Goal: Transaction & Acquisition: Download file/media

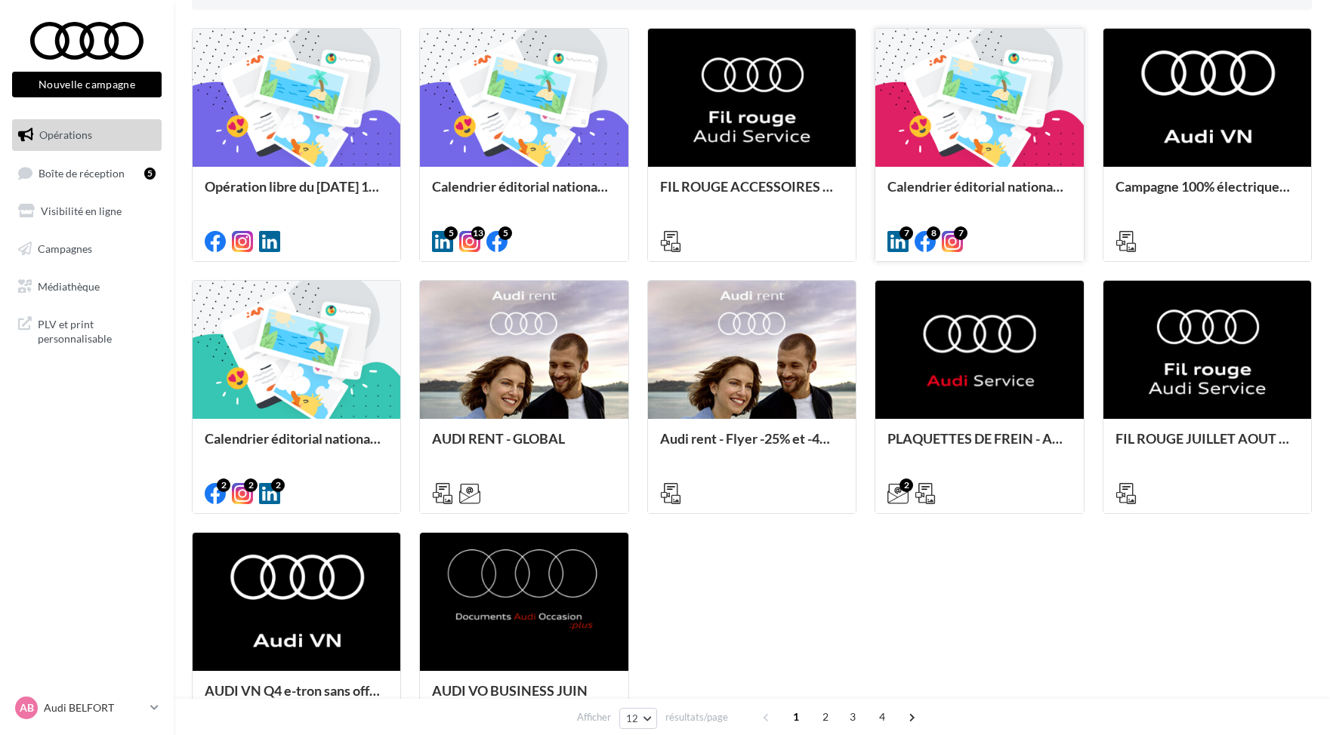
scroll to position [455, 0]
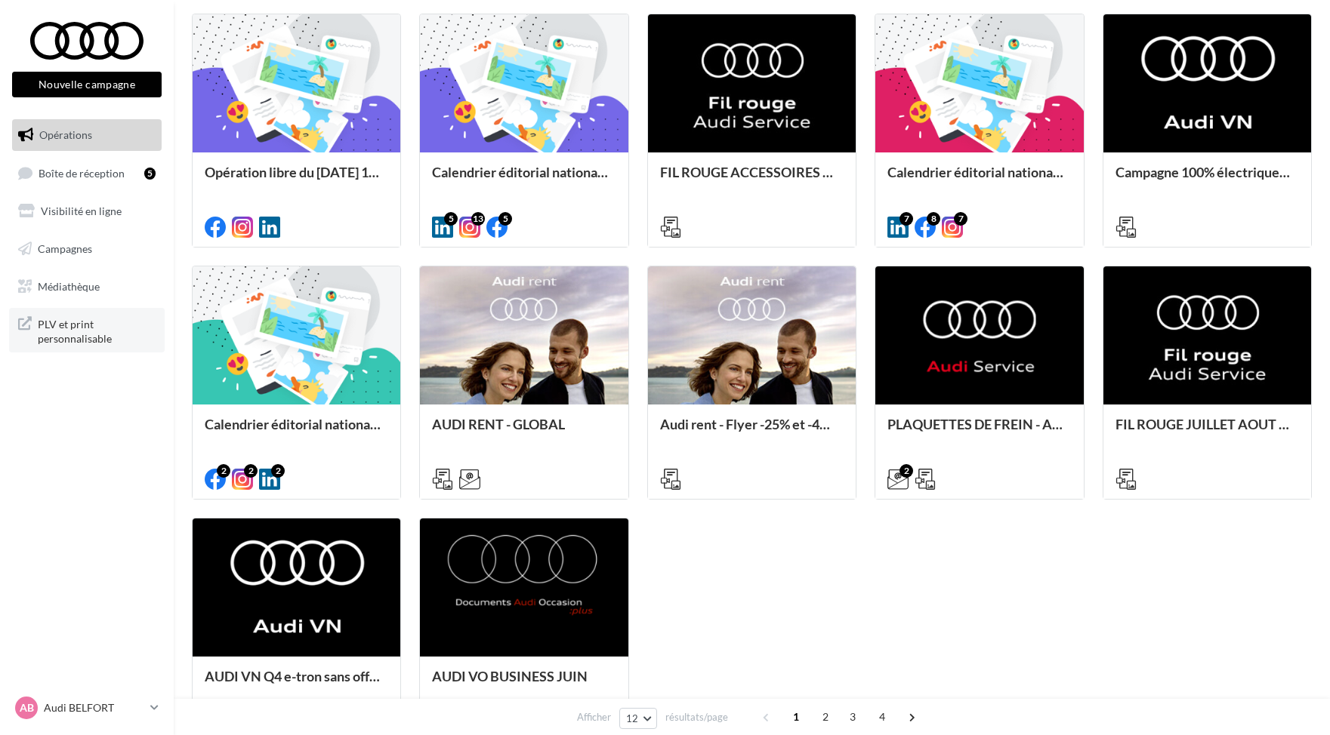
click at [109, 332] on span "PLV et print personnalisable" at bounding box center [97, 330] width 118 height 32
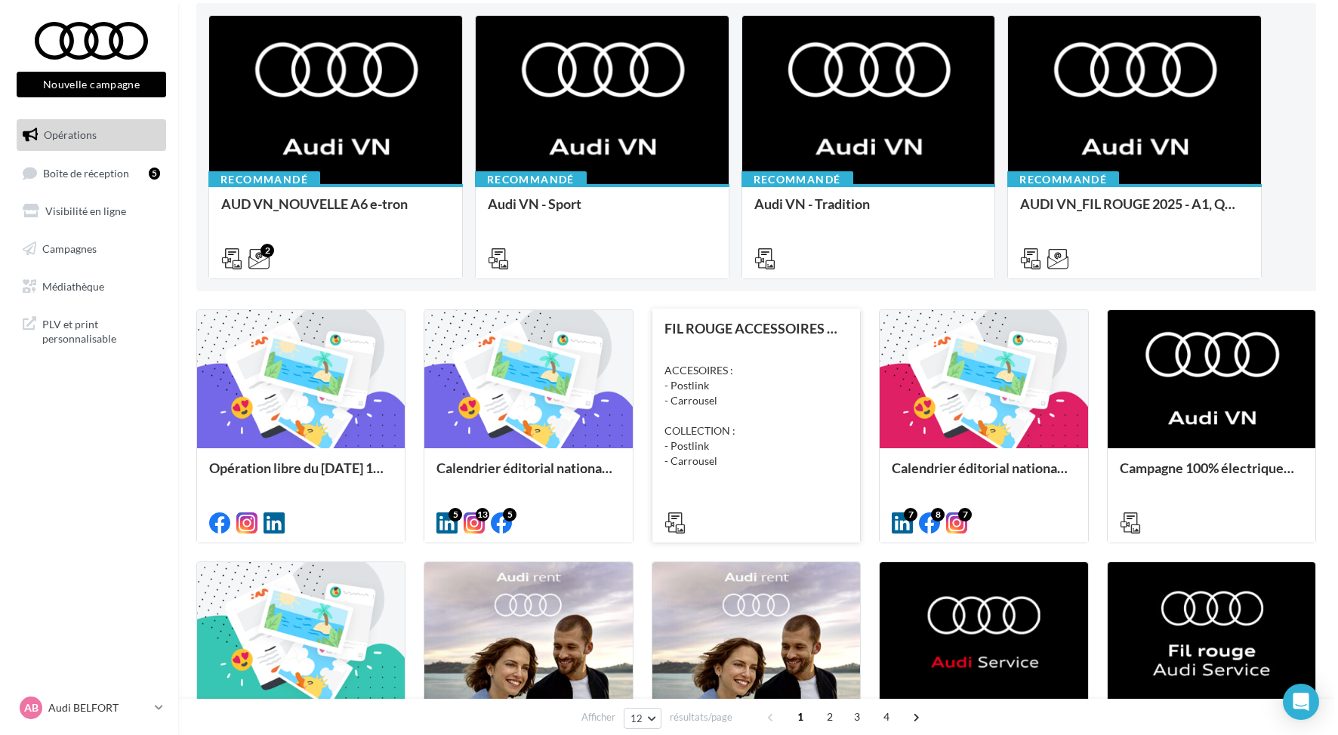
scroll to position [255, 0]
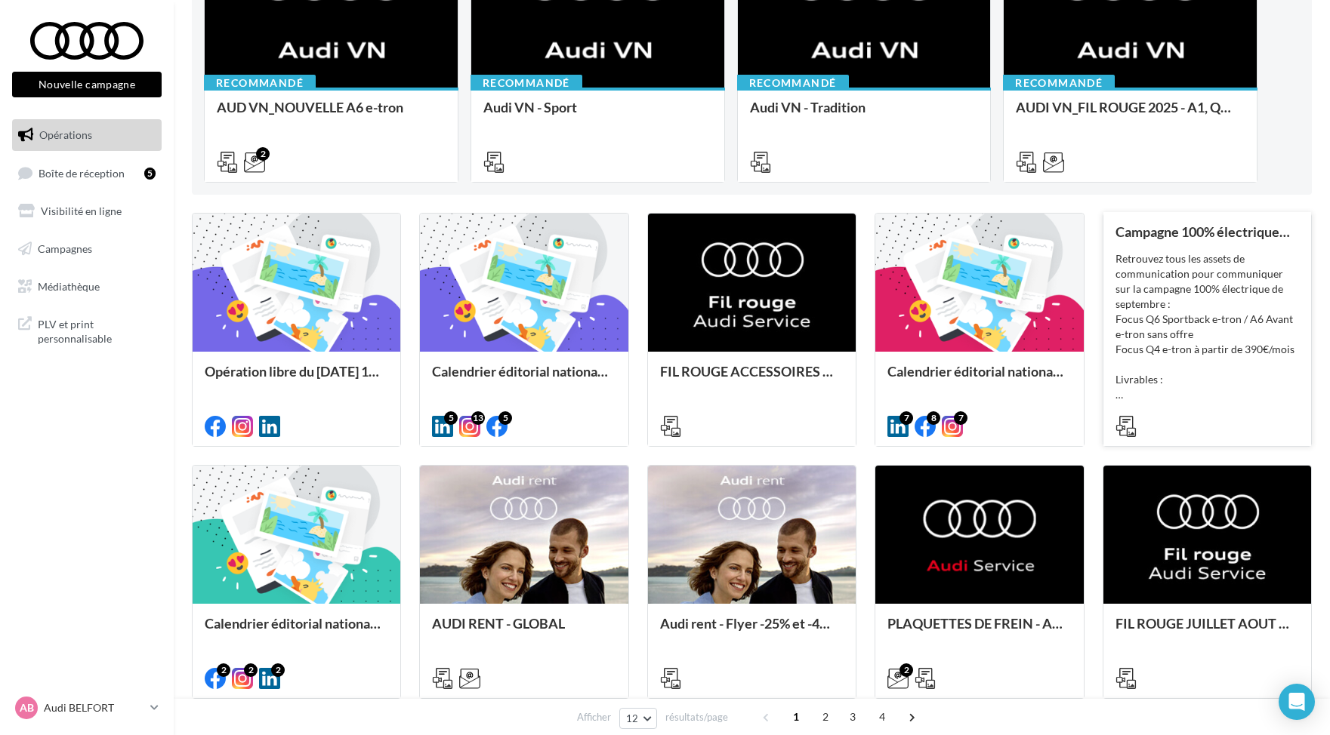
click at [1245, 251] on div "Retrouvez tous les assets de communication pour communiquer sur la campagne 100…" at bounding box center [1206, 326] width 183 height 151
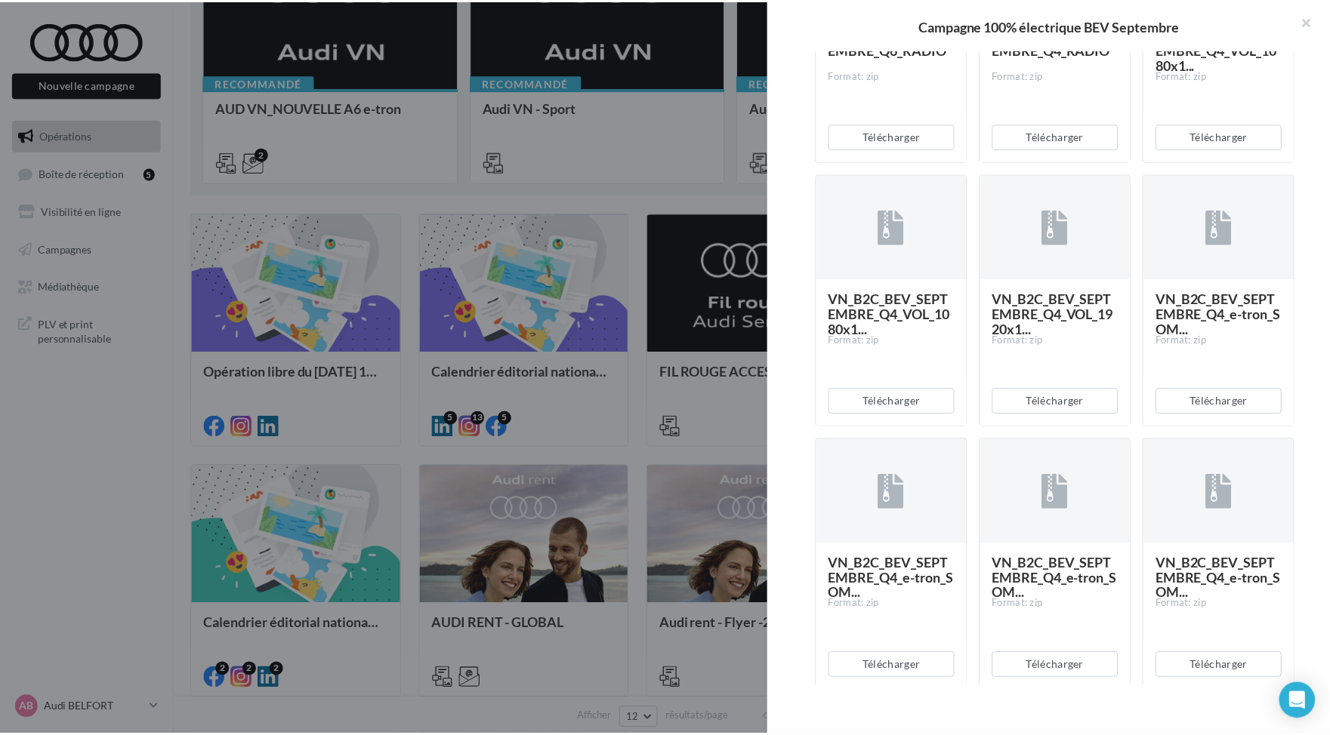
scroll to position [938, 0]
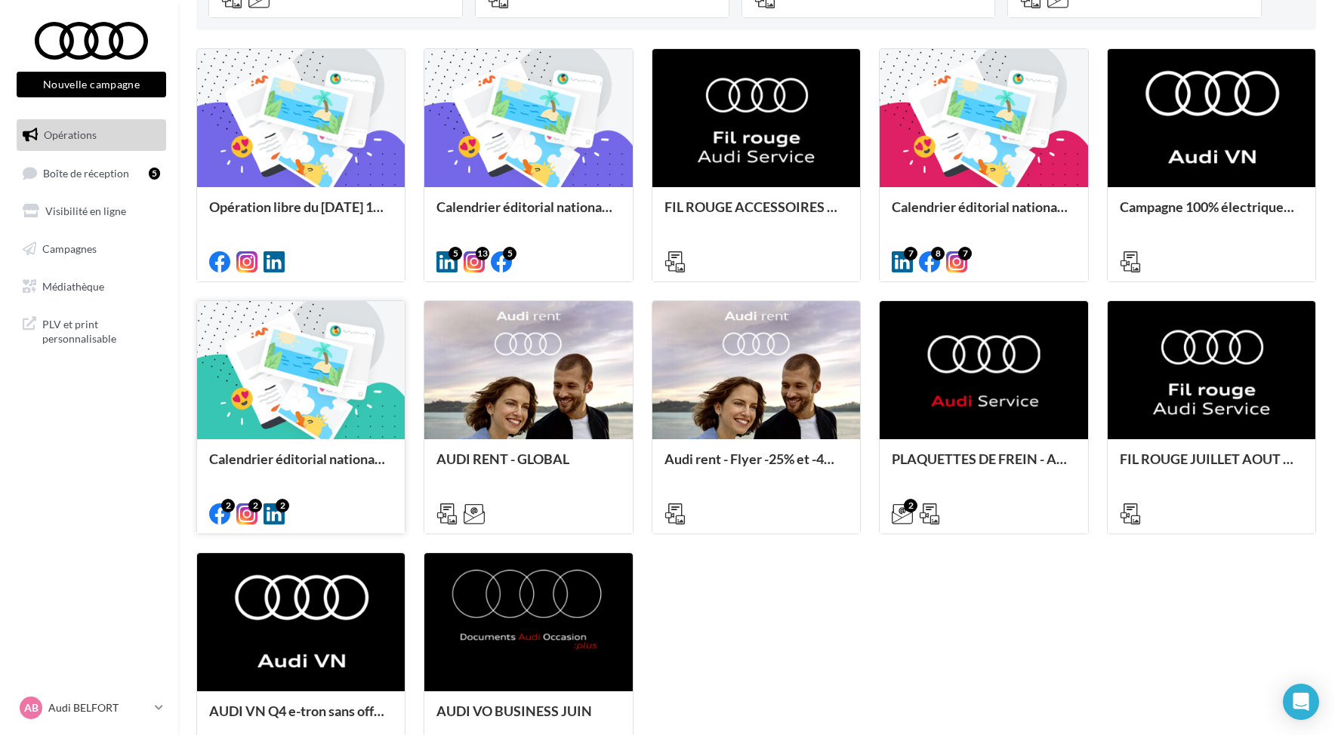
scroll to position [597, 0]
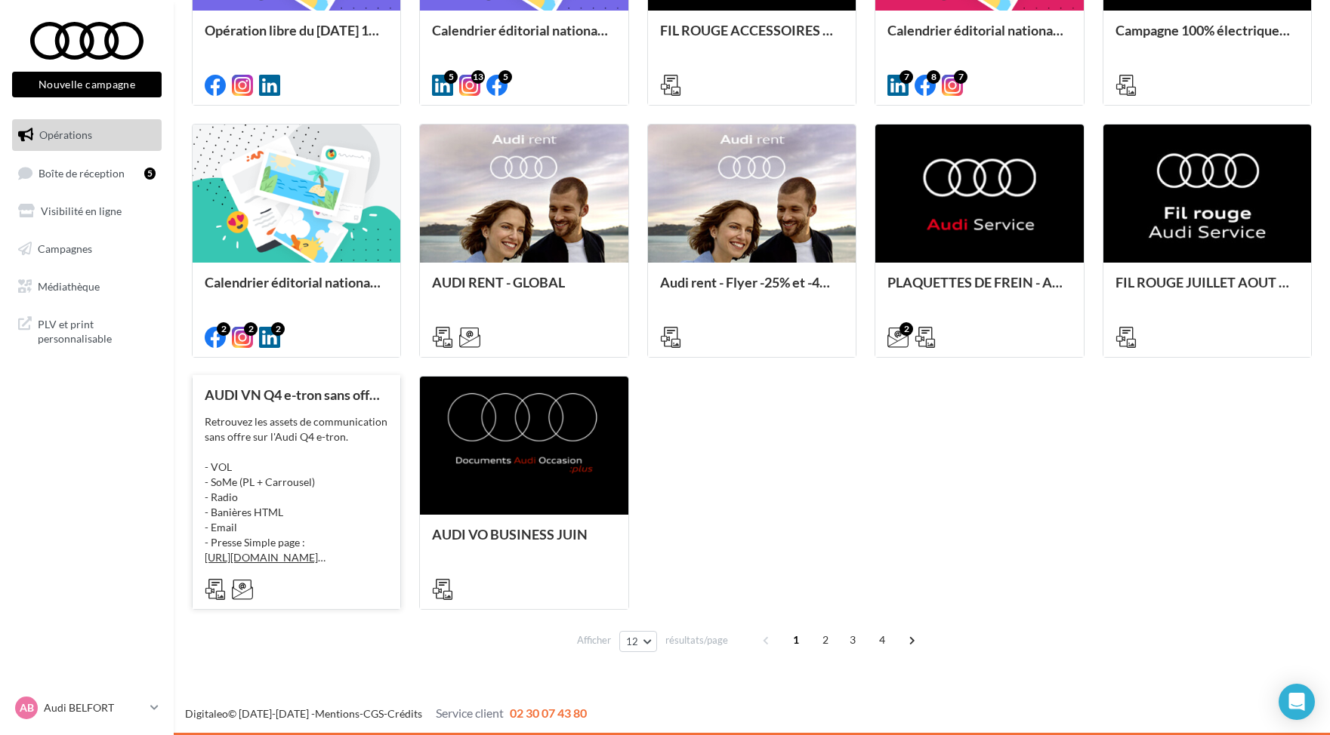
click at [329, 449] on div "Retrouvez les assets de communication sans offre sur l'Audi Q4 e-tron. - VOL - …" at bounding box center [296, 490] width 183 height 151
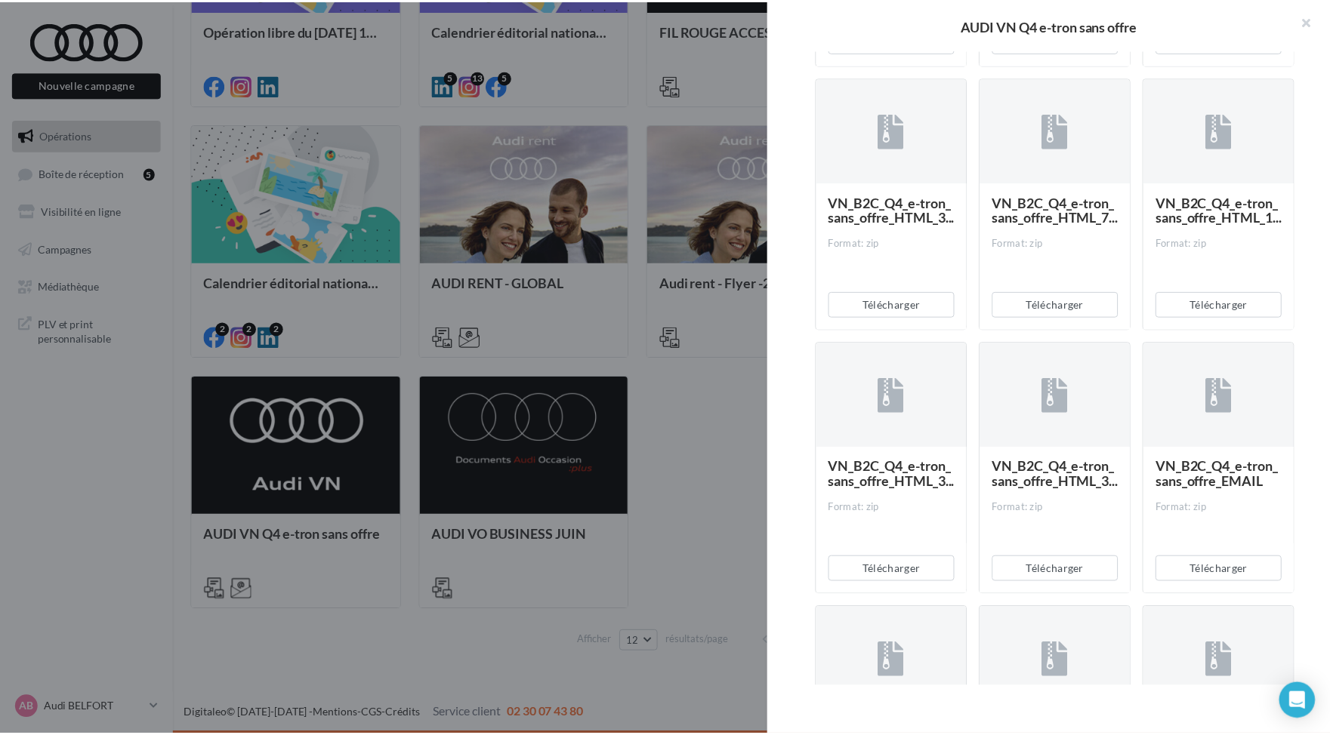
scroll to position [690, 0]
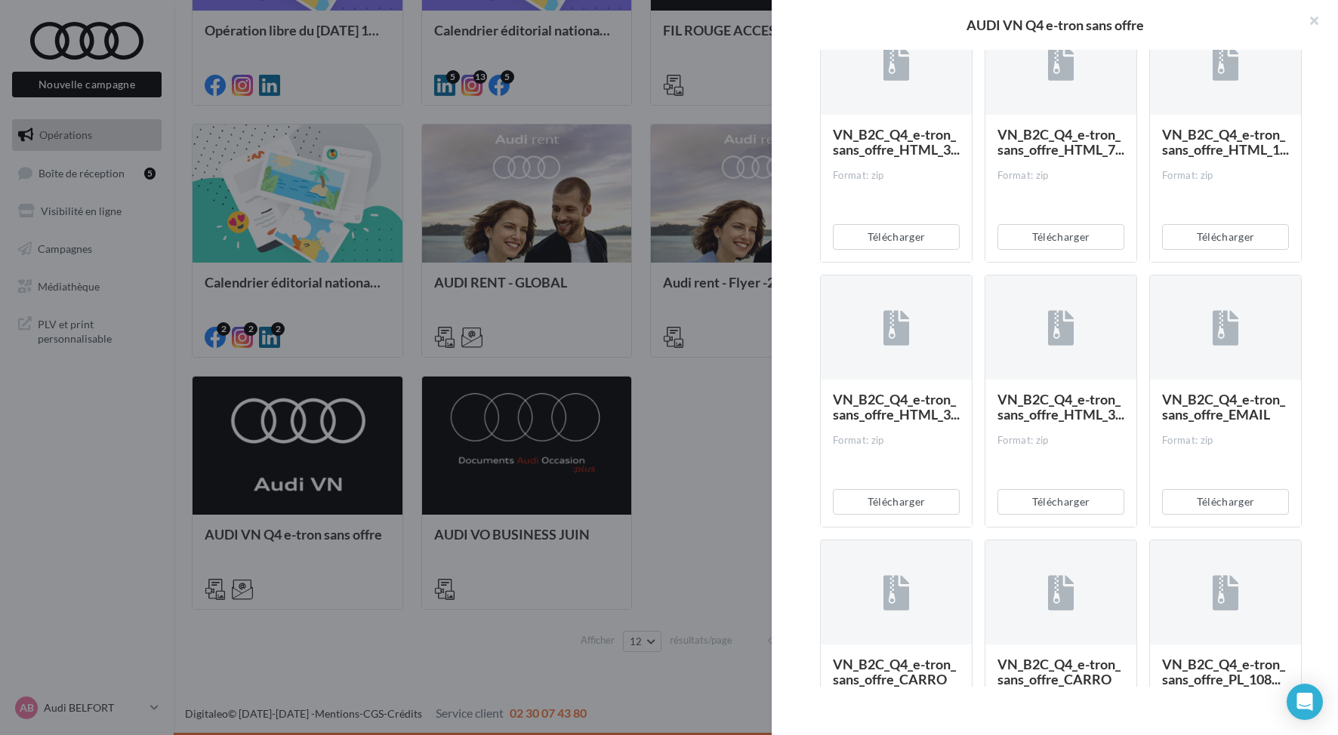
click at [705, 488] on div at bounding box center [669, 367] width 1338 height 735
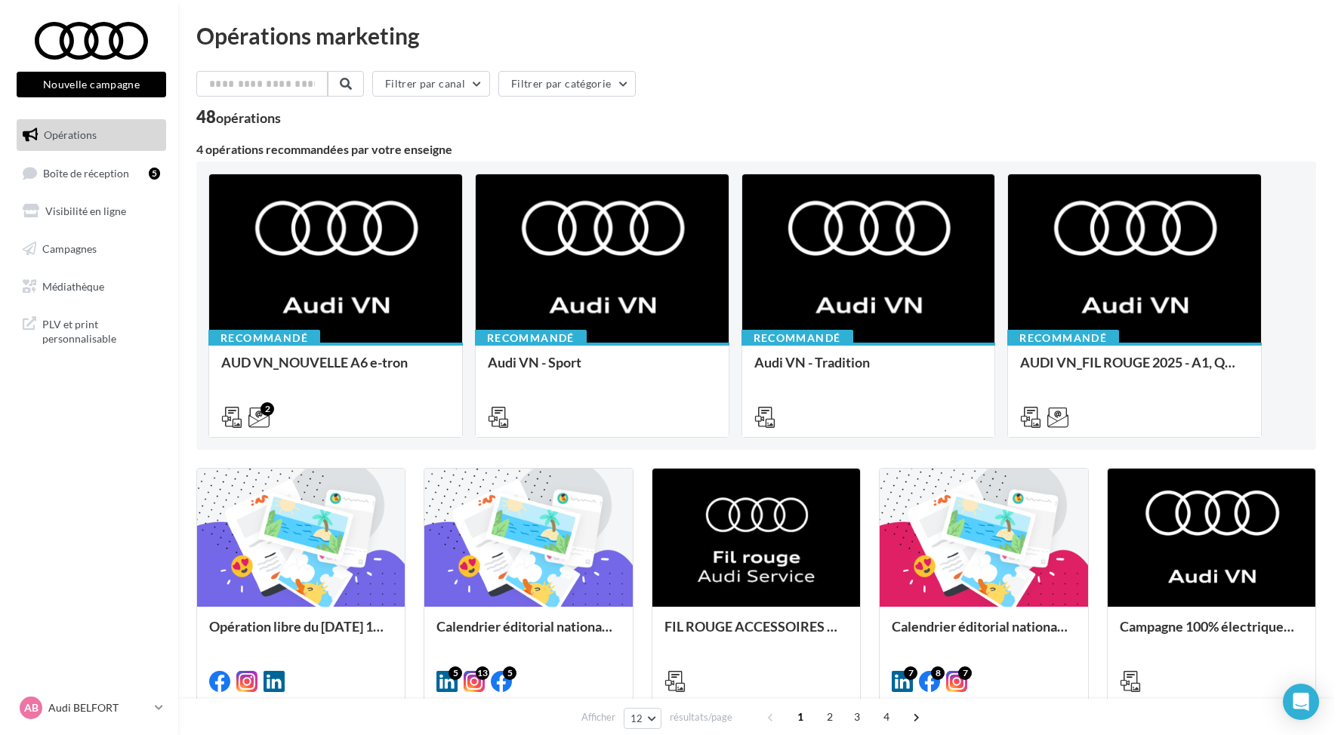
scroll to position [243, 0]
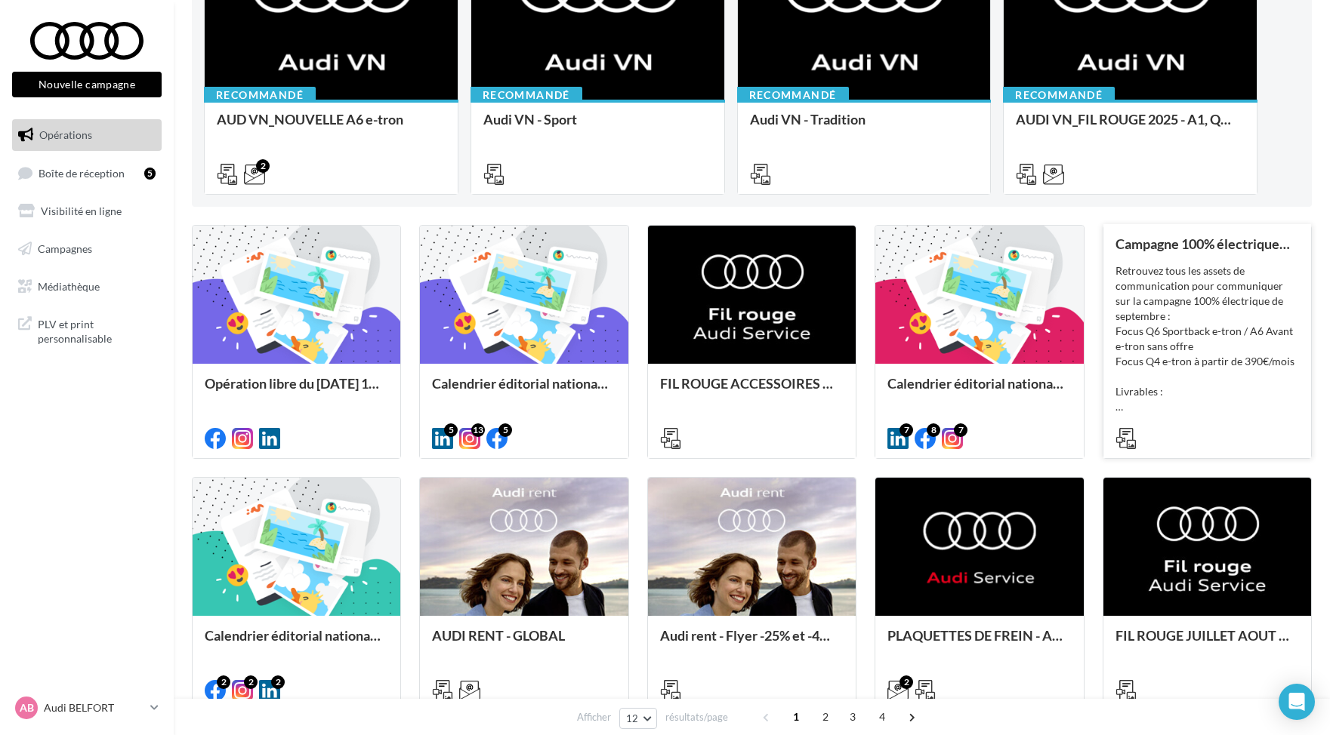
click at [1241, 257] on div "Campagne 100% électrique [PERSON_NAME] Septembre Retrouvez tous les assets de c…" at bounding box center [1206, 340] width 183 height 208
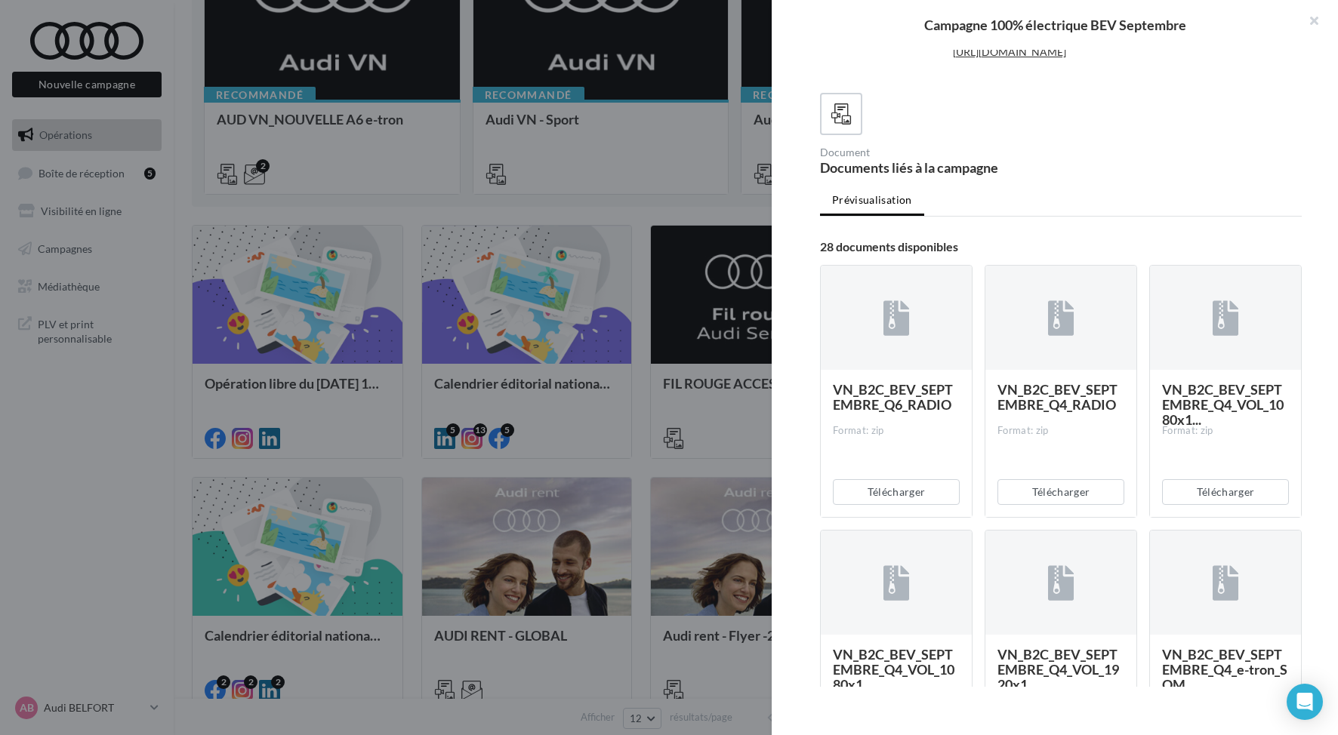
scroll to position [524, 0]
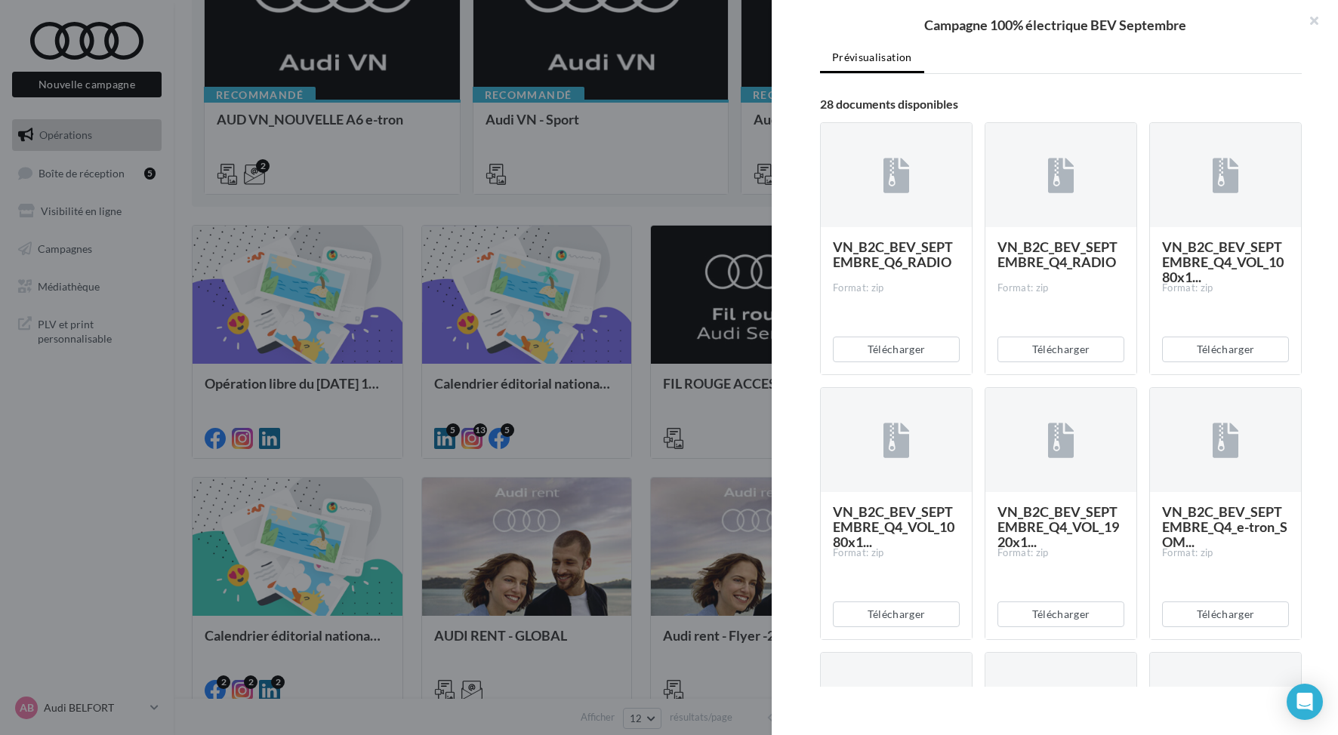
click at [1121, 373] on div "VN_B2C_BEV_SEPTEMBRE_Q4_RADIO Format: zip" at bounding box center [1060, 300] width 151 height 146
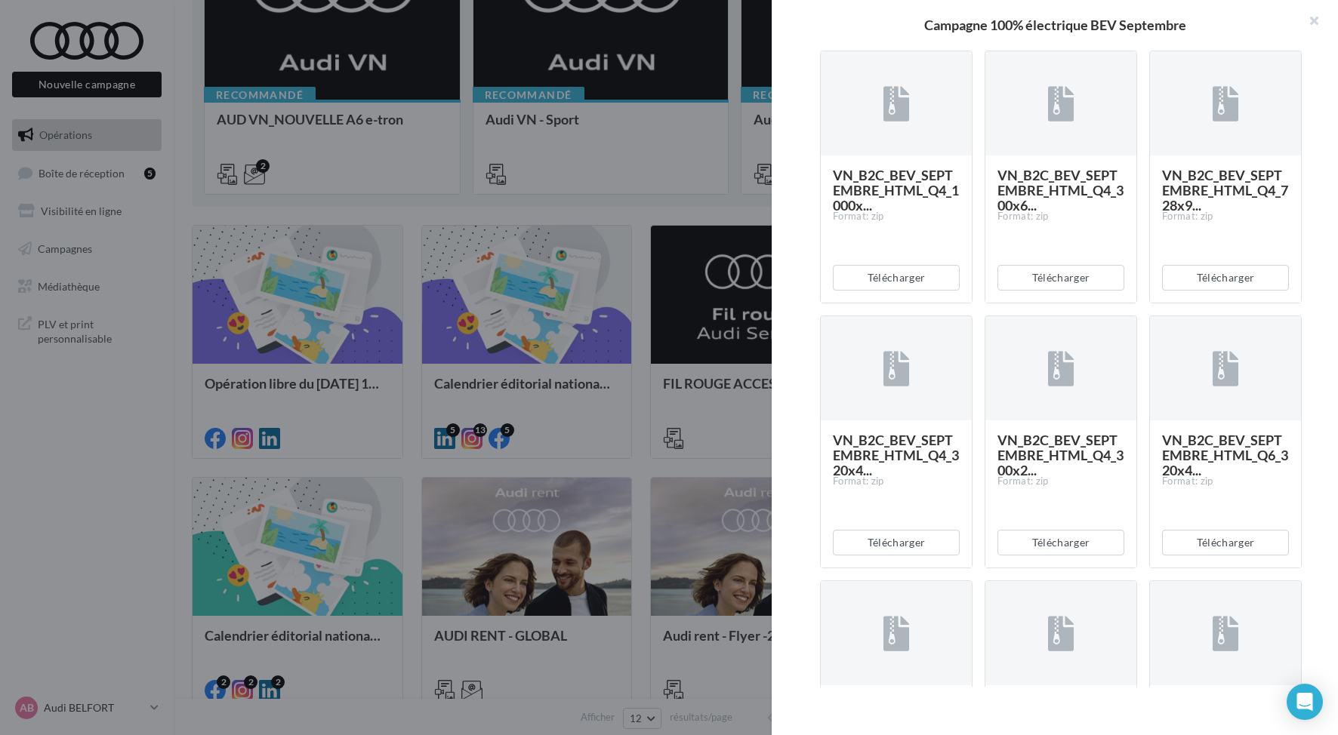
scroll to position [2192, 0]
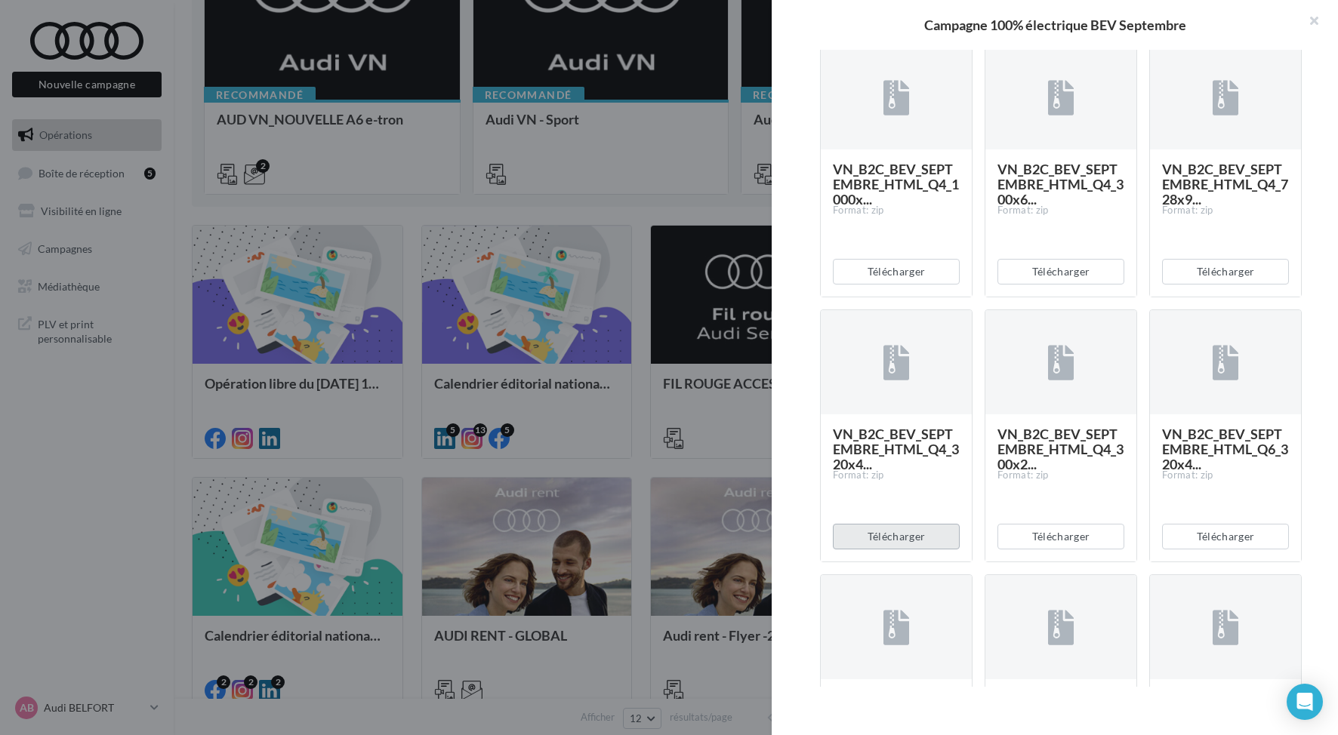
click at [912, 550] on button "Télécharger" at bounding box center [896, 537] width 127 height 26
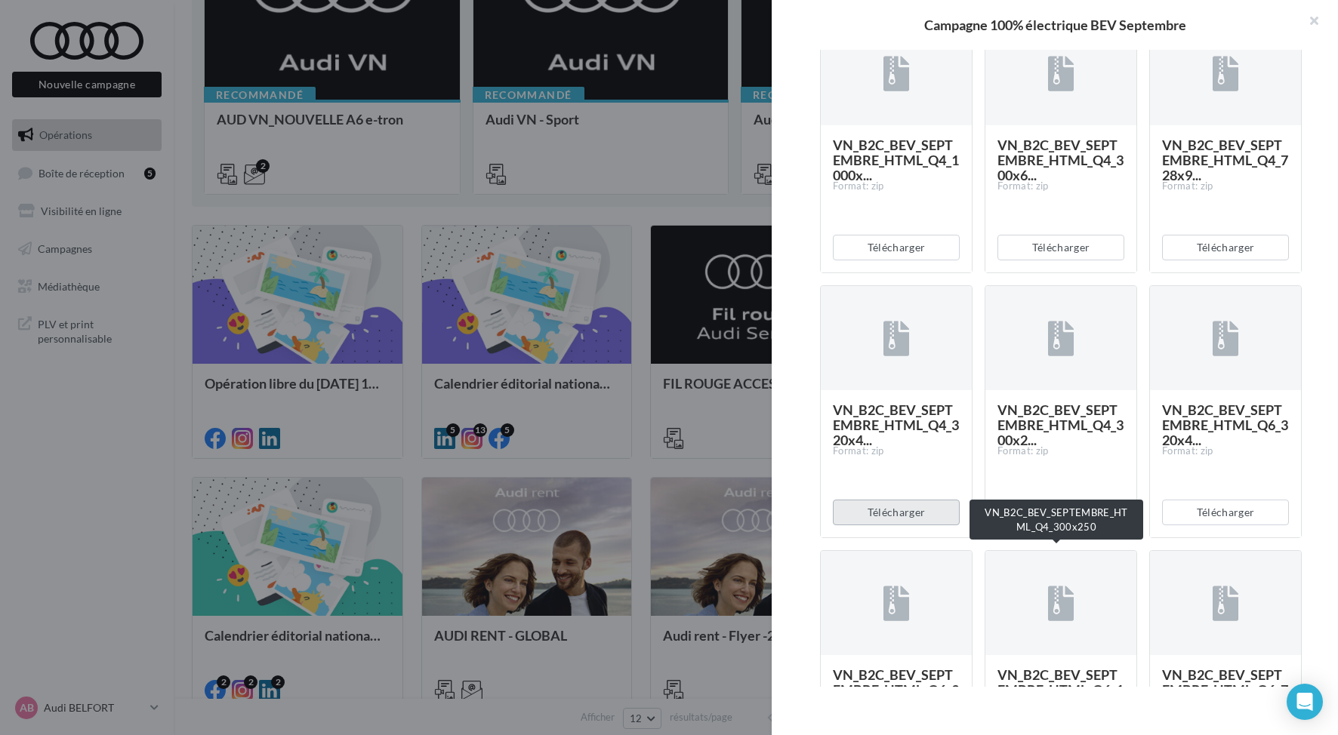
scroll to position [2396, 0]
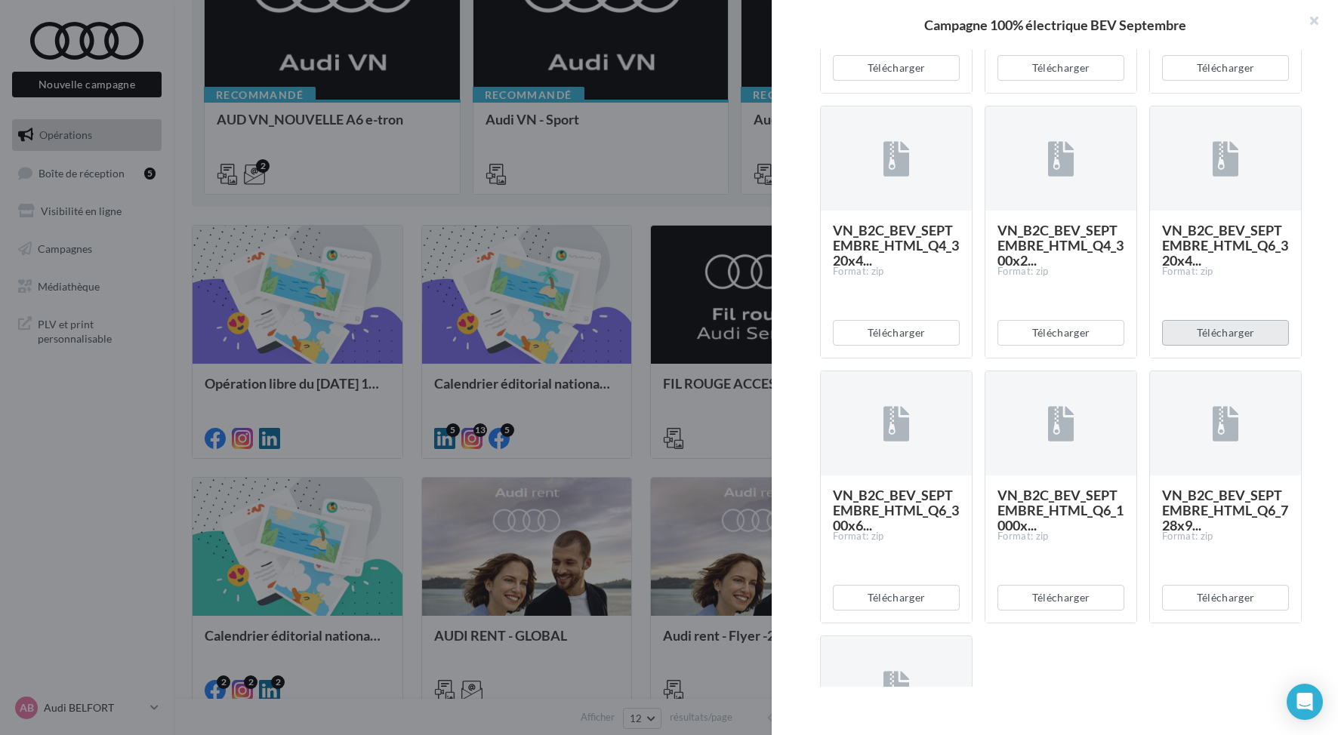
click at [1215, 346] on button "Télécharger" at bounding box center [1225, 333] width 127 height 26
click at [1061, 346] on button "Télécharger" at bounding box center [1060, 333] width 127 height 26
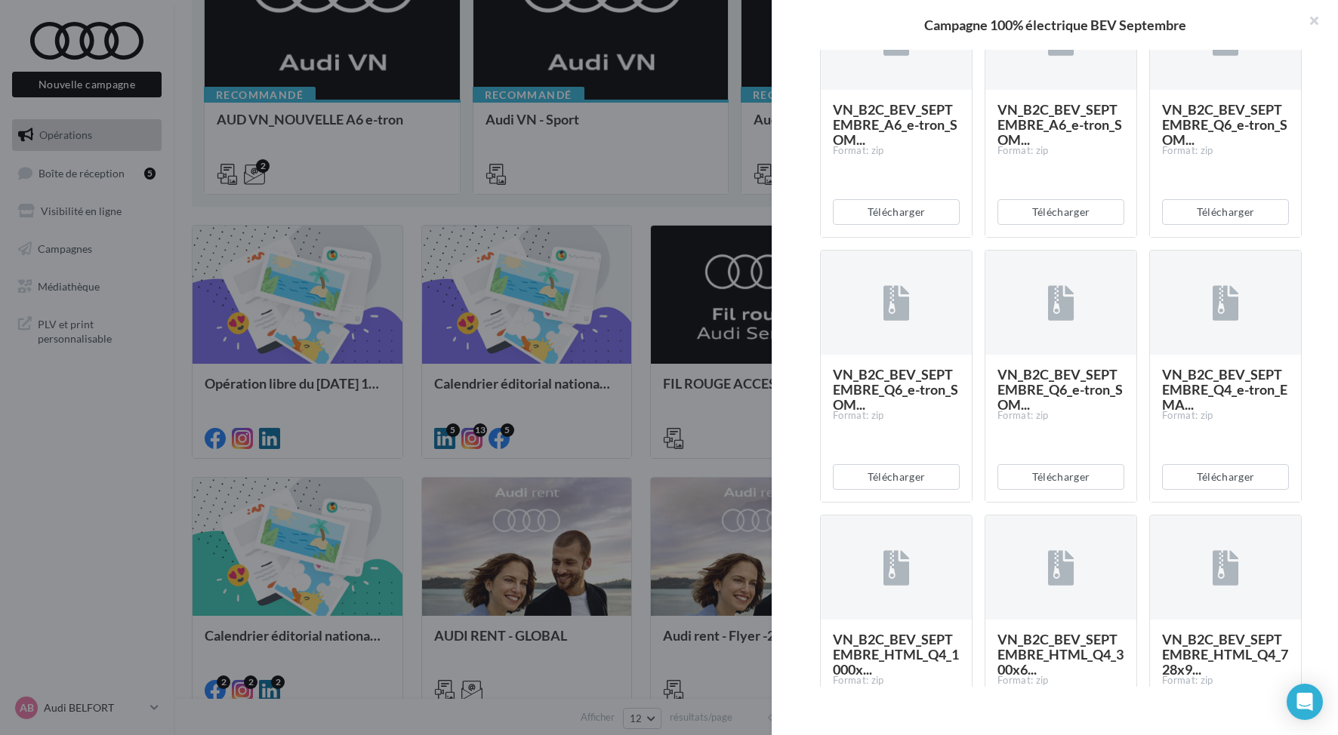
scroll to position [2024, 0]
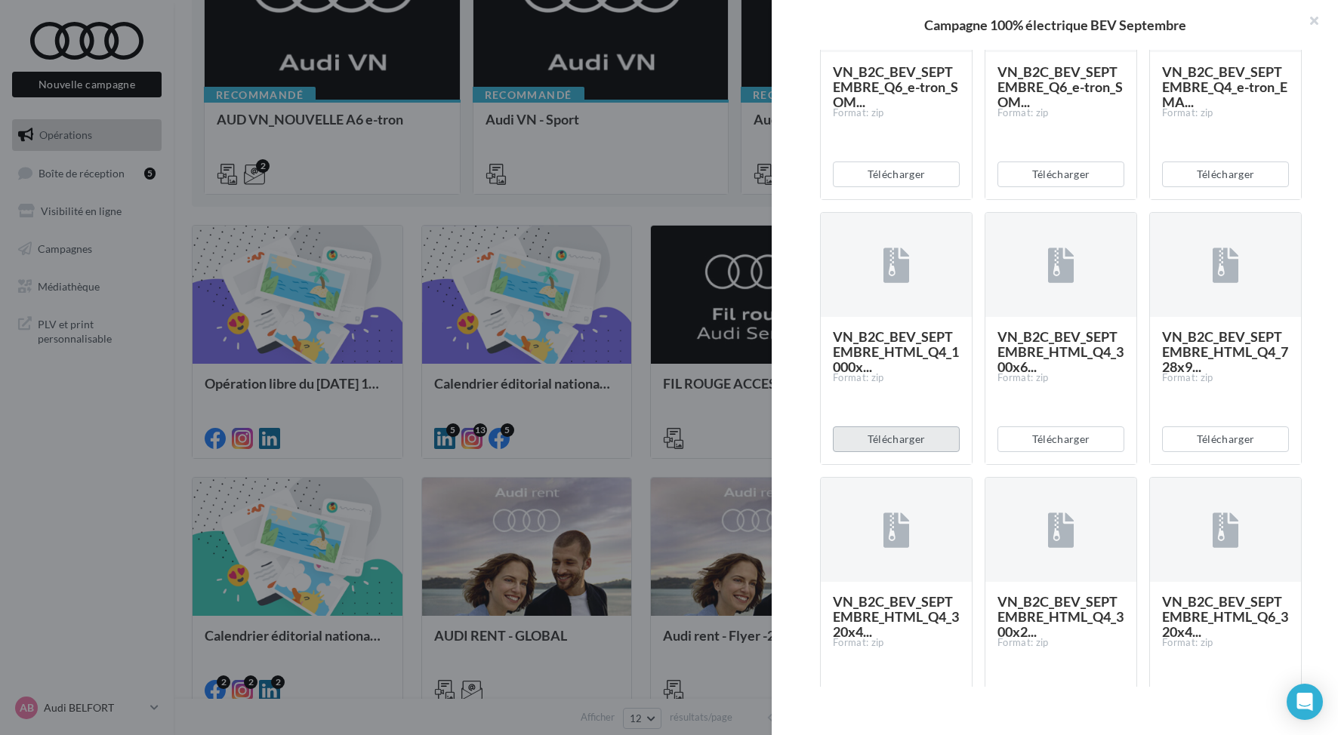
click at [914, 452] on button "Télécharger" at bounding box center [896, 440] width 127 height 26
